Goal: Navigation & Orientation: Go to known website

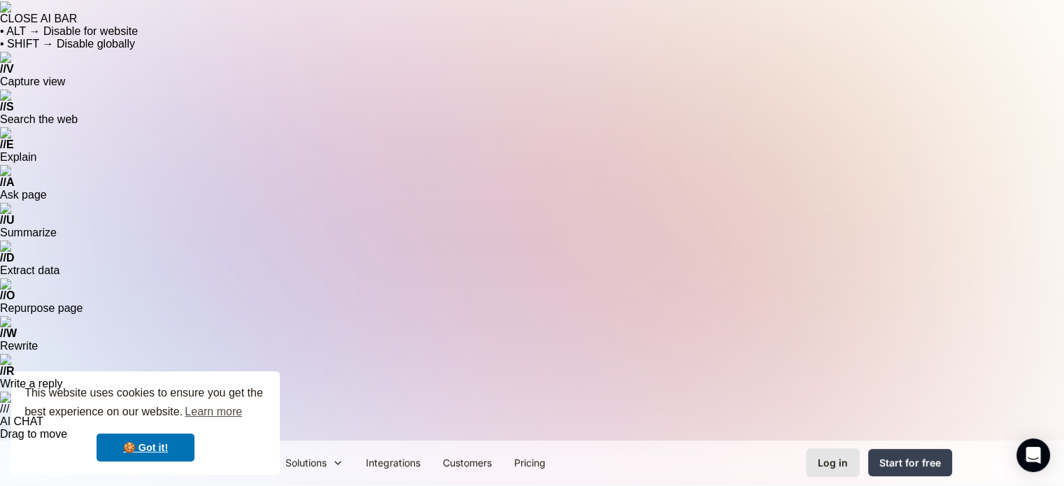
click at [830, 455] on div "Log in" at bounding box center [833, 462] width 30 height 15
